Goal: Task Accomplishment & Management: Use online tool/utility

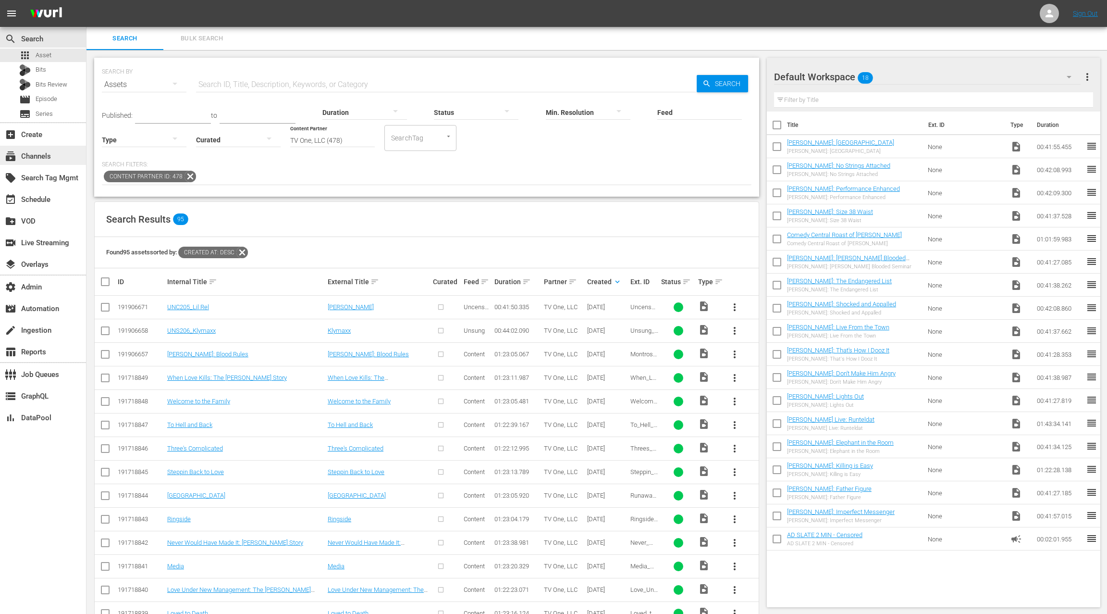
click at [54, 155] on div "subscriptions Channels" at bounding box center [43, 155] width 86 height 19
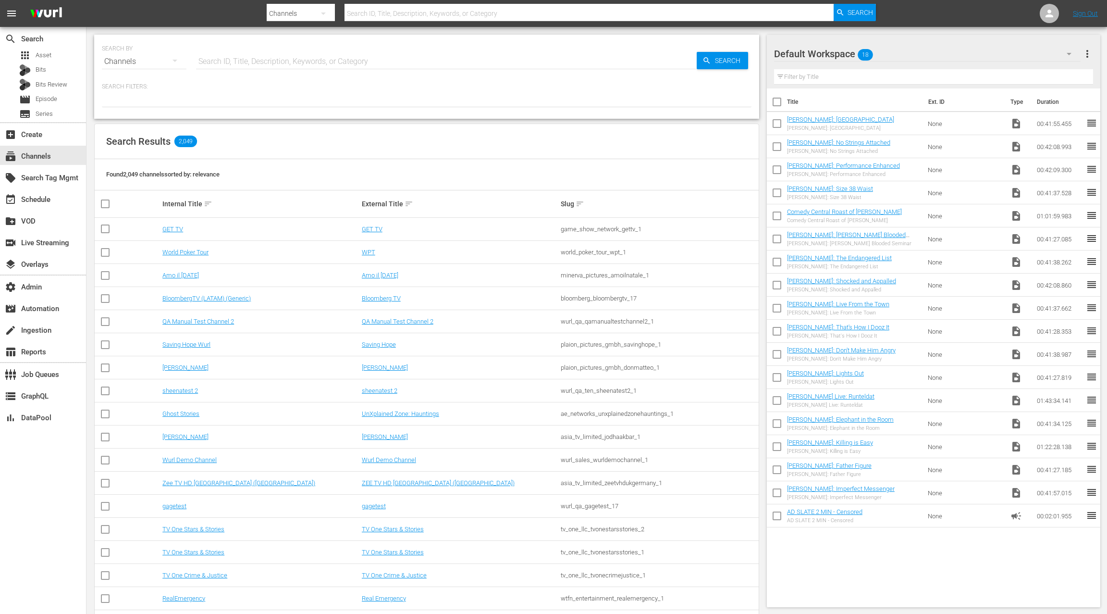
click at [225, 59] on input "text" at bounding box center [446, 61] width 501 height 23
type input "lol stand"
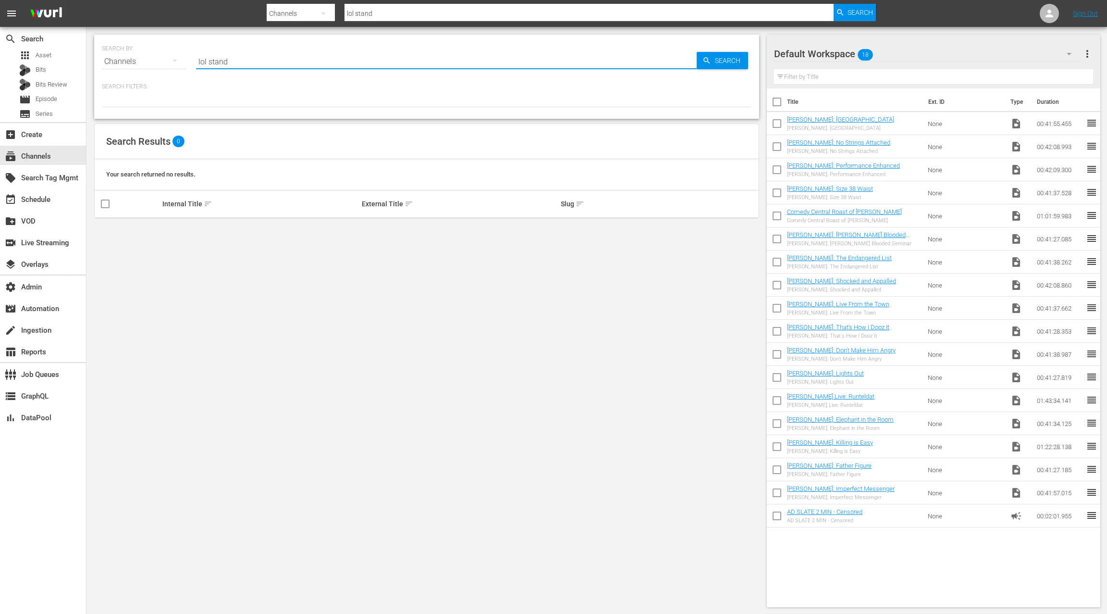
click at [219, 57] on input "lol stand" at bounding box center [446, 61] width 501 height 23
click at [218, 62] on input "lol stand" at bounding box center [446, 61] width 501 height 23
type input "lol"
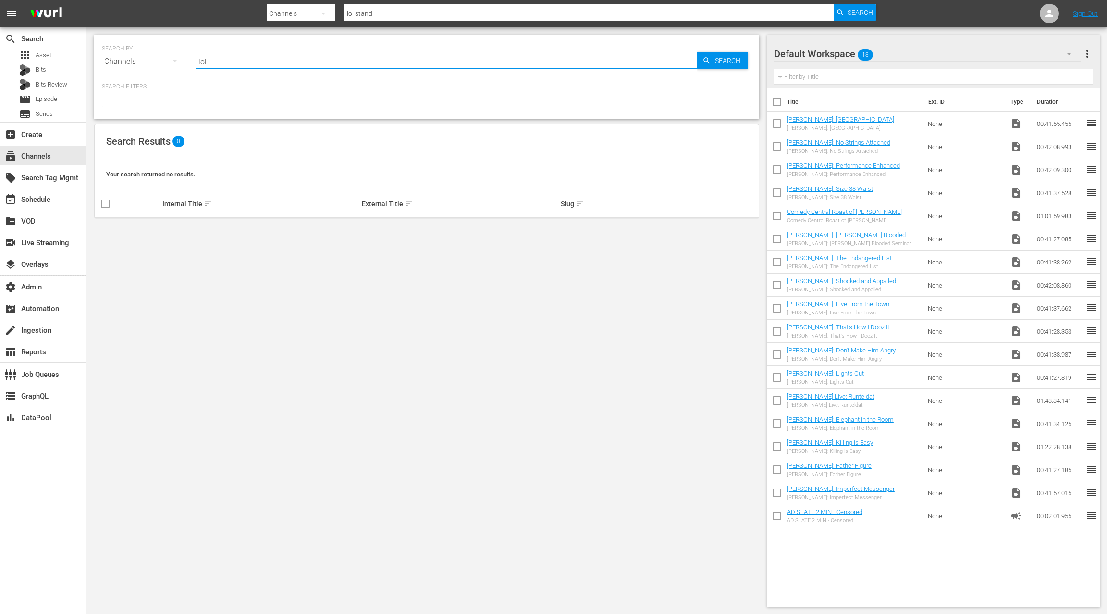
type input "lol"
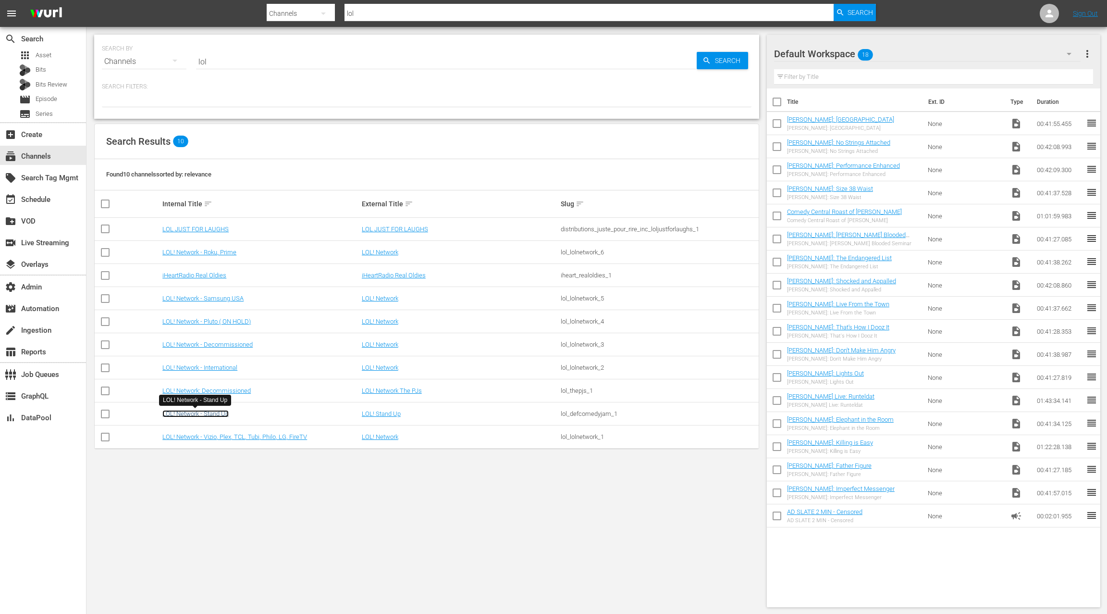
click at [219, 411] on link "LOL! Network - Stand Up" at bounding box center [195, 413] width 66 height 7
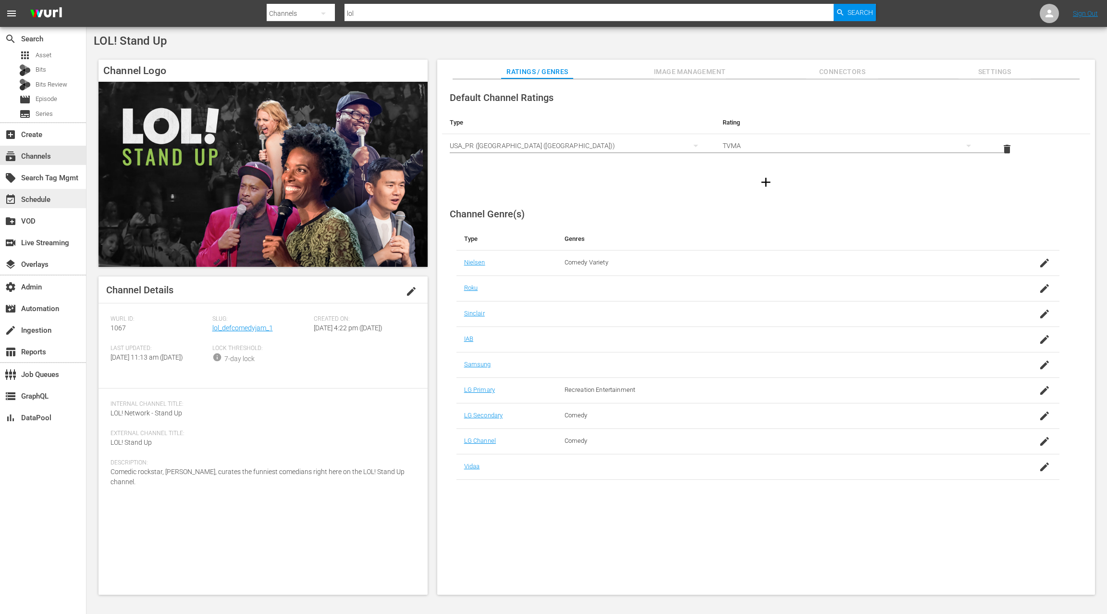
click at [57, 202] on div "event_available Schedule" at bounding box center [43, 198] width 86 height 19
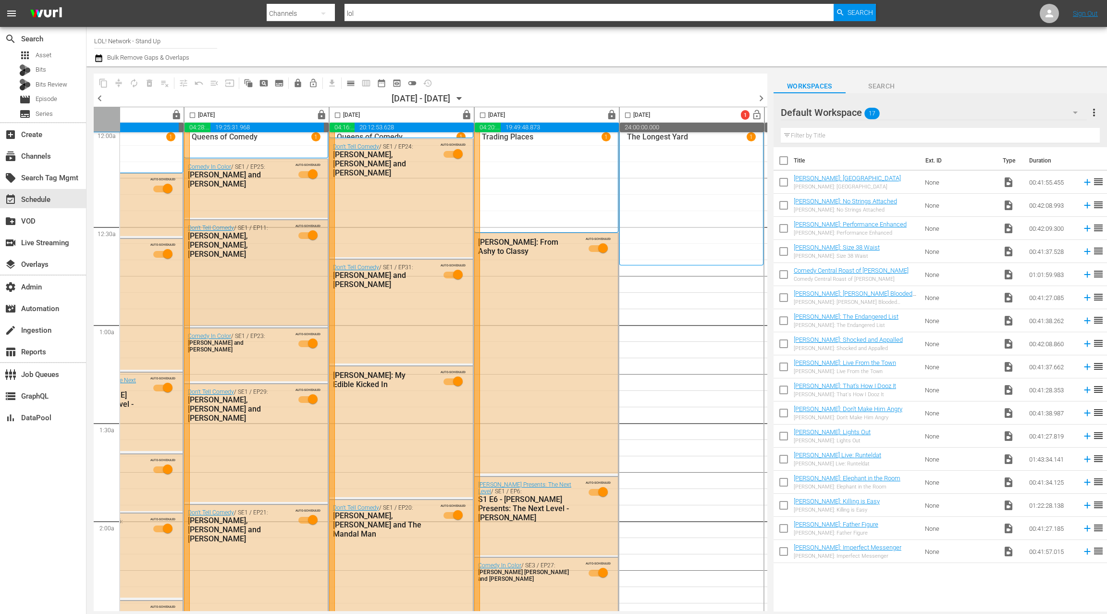
scroll to position [6, 217]
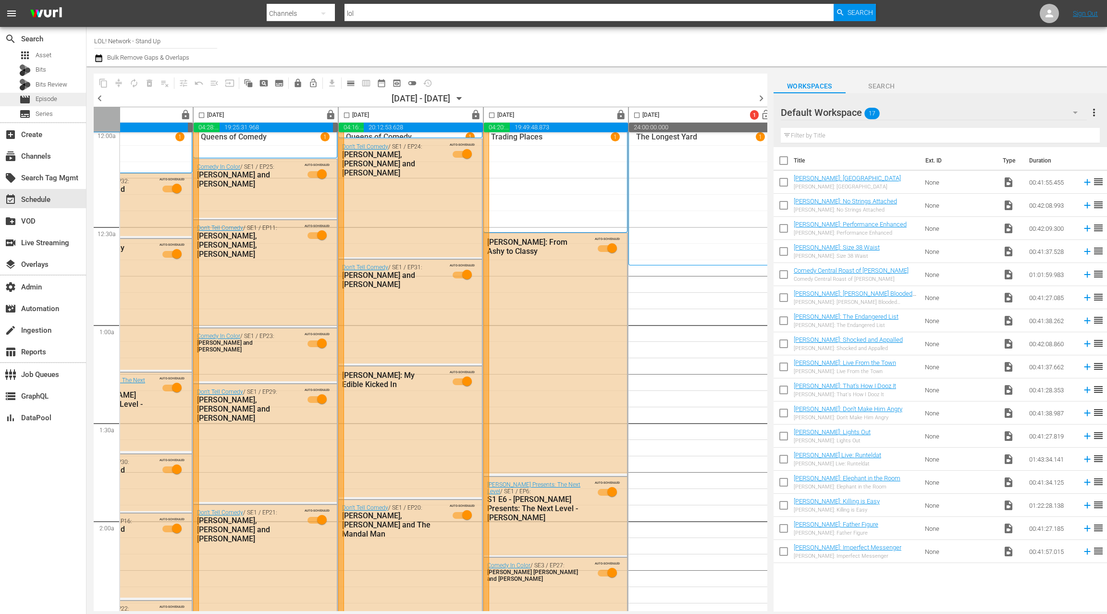
click at [61, 100] on div "movie Episode" at bounding box center [43, 99] width 86 height 13
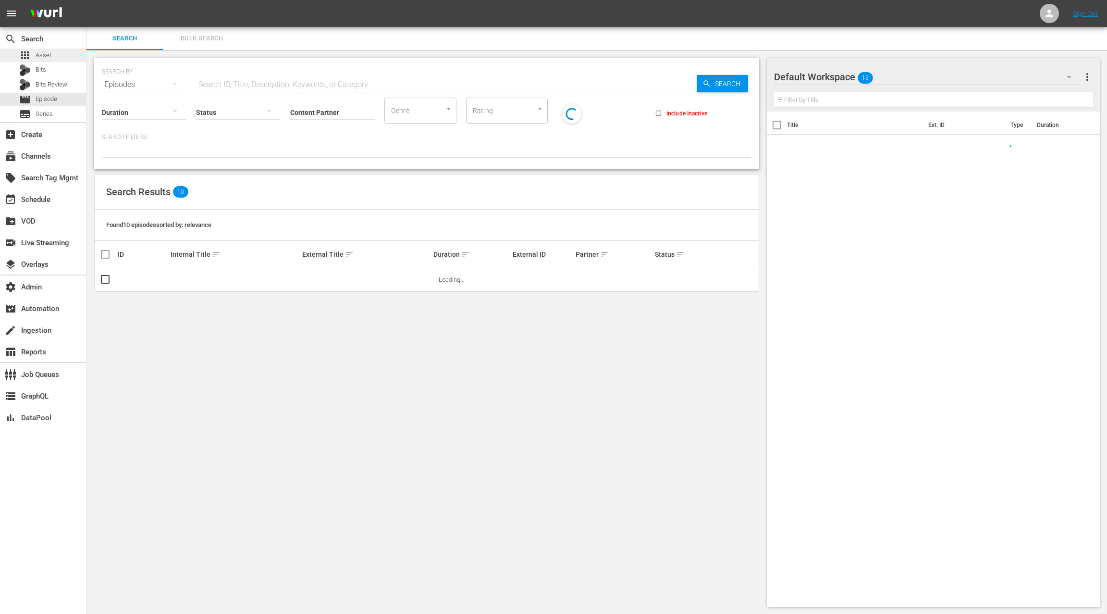
click at [56, 57] on div "apps Asset" at bounding box center [43, 55] width 86 height 13
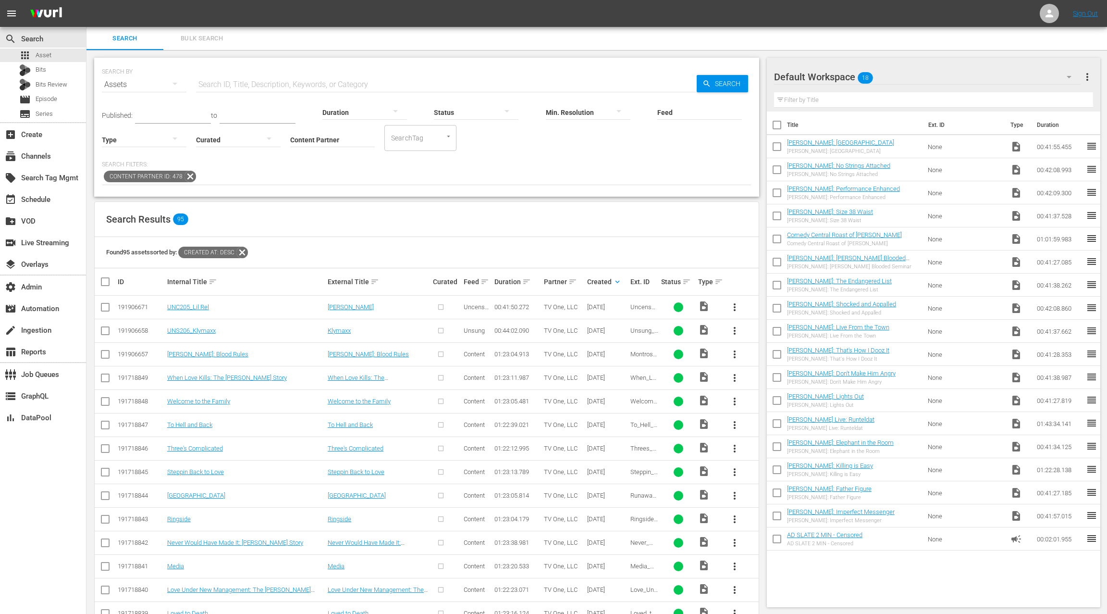
click at [305, 136] on input "Content Partner" at bounding box center [332, 140] width 85 height 35
click at [305, 164] on div "TV One, LLC (478)" at bounding box center [368, 166] width 141 height 23
type input "TV One, LLC (478)"
click at [198, 306] on link "UNC205_Lil Rel" at bounding box center [188, 306] width 42 height 7
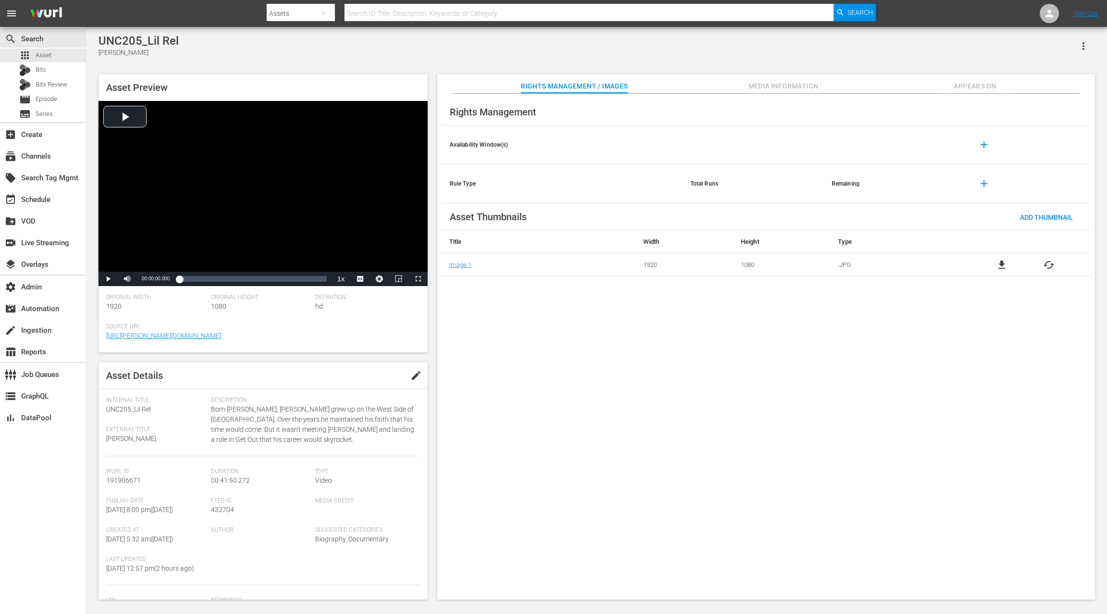
click at [801, 90] on span "Media Information" at bounding box center [784, 86] width 72 height 12
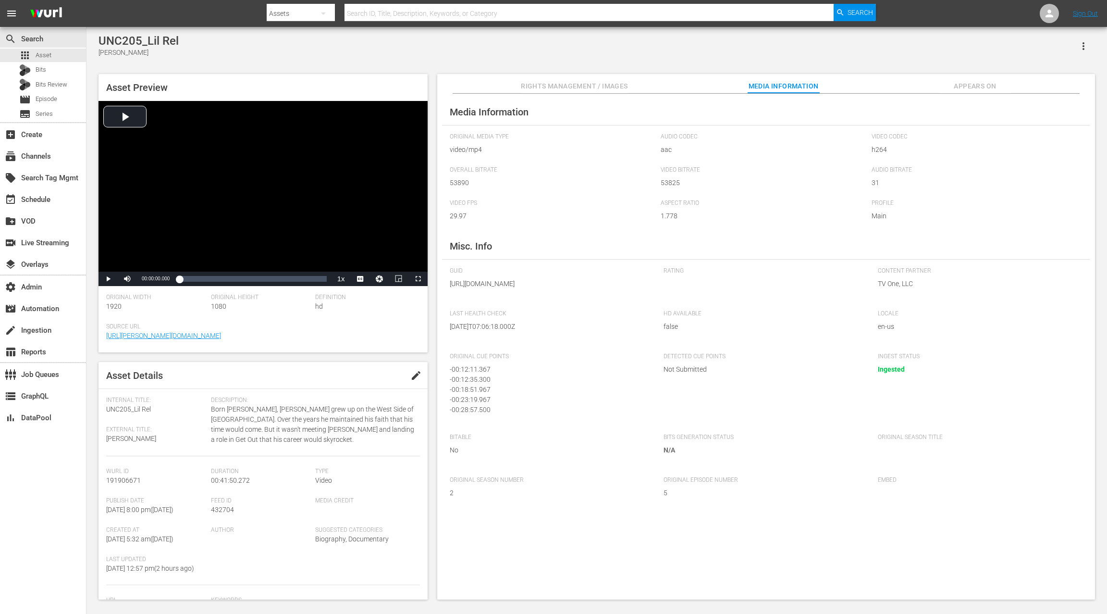
click at [615, 89] on span "Rights Management / Images" at bounding box center [574, 86] width 107 height 12
